Goal: Find specific page/section: Find specific page/section

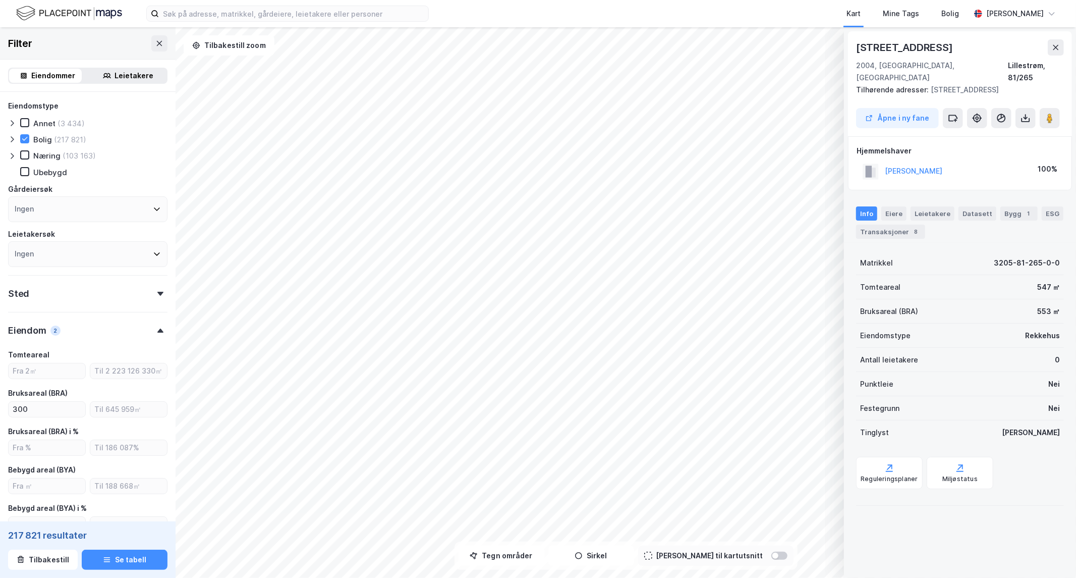
scroll to position [185, 0]
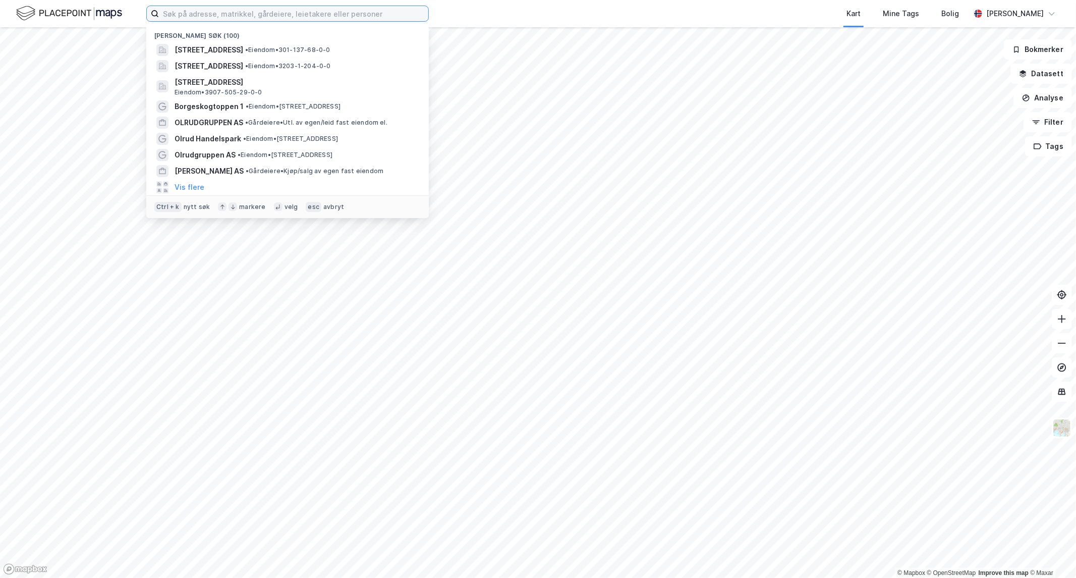
click at [223, 9] on input at bounding box center [293, 13] width 269 height 15
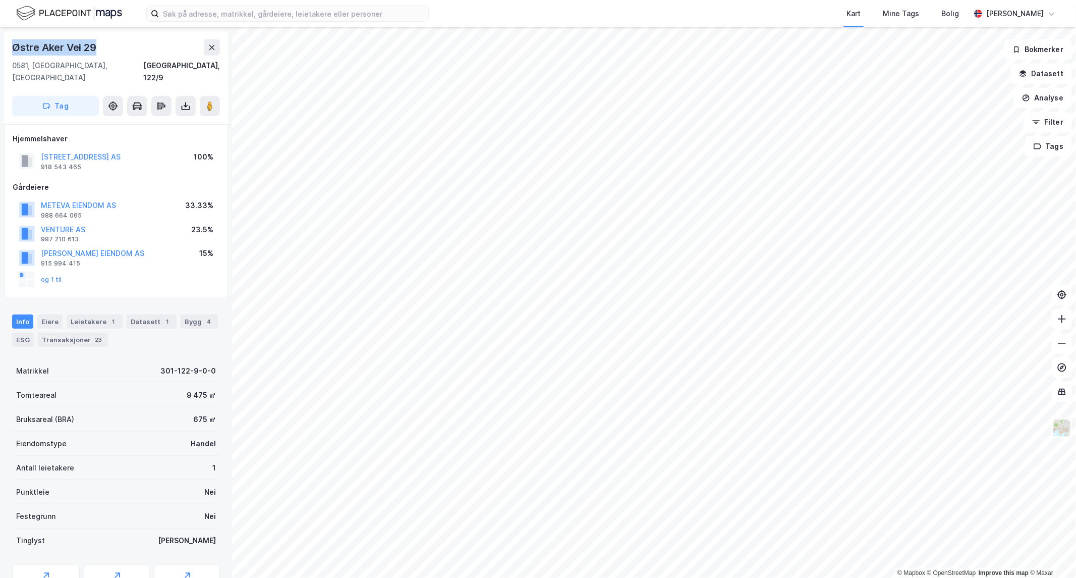
drag, startPoint x: 97, startPoint y: 43, endPoint x: 11, endPoint y: 45, distance: 86.3
click at [11, 45] on div "Østre [STREET_ADDRESS]" at bounding box center [116, 77] width 224 height 93
copy div "Østre Aker Vei 29"
